Goal: Task Accomplishment & Management: Complete application form

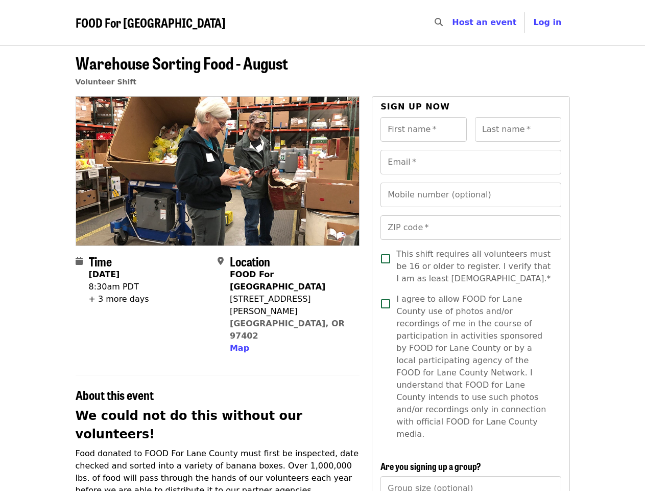
click at [322, 245] on div at bounding box center [218, 170] width 285 height 149
click at [443, 22] on icon "search icon" at bounding box center [439, 22] width 8 height 10
click at [550, 22] on span "Log in" at bounding box center [547, 22] width 28 height 10
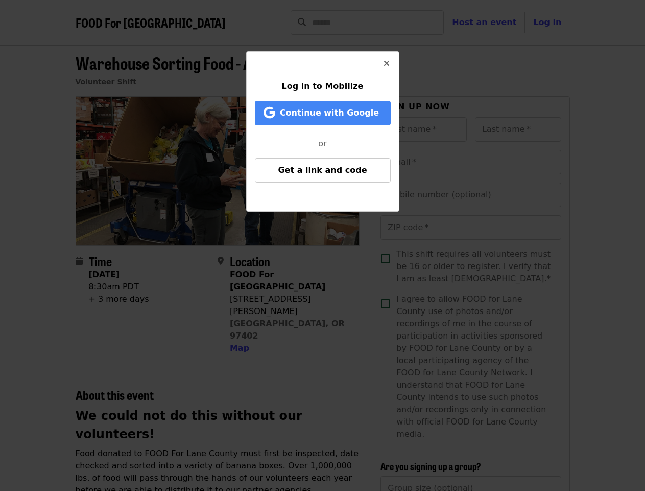
click at [238, 311] on div "Log in to Mobilize Continue with Google or Get a link and code" at bounding box center [322, 245] width 645 height 491
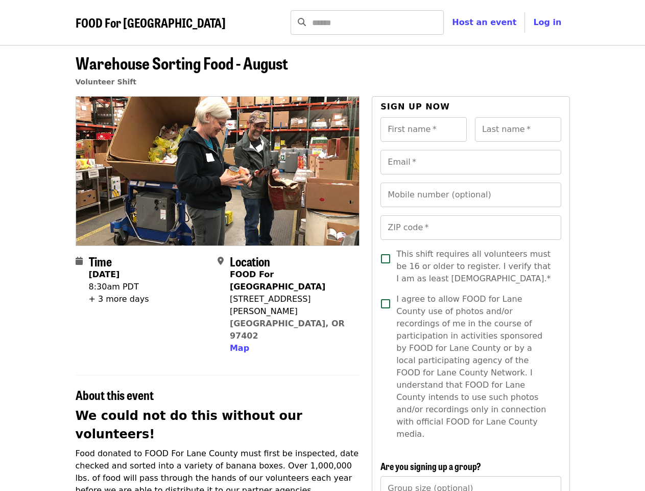
click at [424, 129] on input "First name   *" at bounding box center [424, 129] width 86 height 25
click at [518, 129] on input "Last name   *" at bounding box center [518, 129] width 86 height 25
click at [471, 162] on input "Email   *" at bounding box center [471, 162] width 180 height 25
click at [471, 195] on input "Mobile number (optional)" at bounding box center [471, 194] width 180 height 25
click at [471, 227] on input "ZIP code   *" at bounding box center [471, 227] width 180 height 25
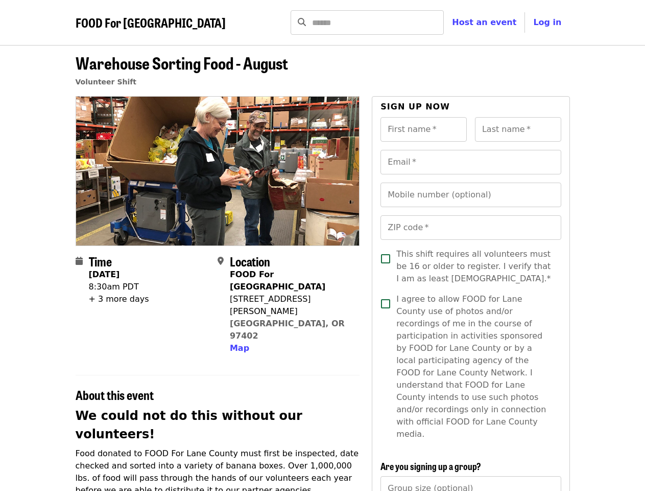
click at [471, 476] on input "Group size (optional)" at bounding box center [471, 488] width 180 height 25
